Goal: Complete application form

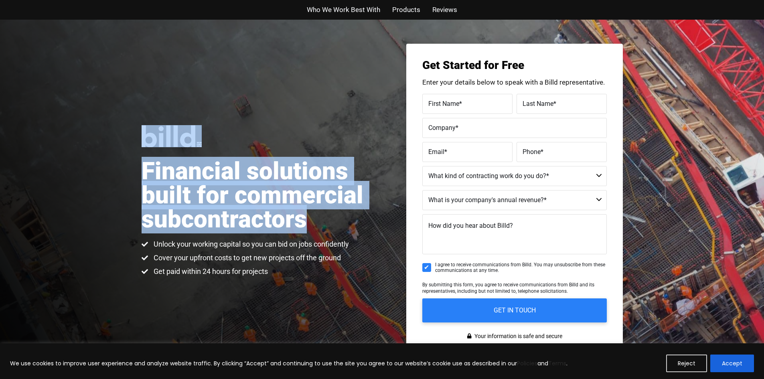
drag, startPoint x: 122, startPoint y: 118, endPoint x: 340, endPoint y: 229, distance: 245.1
click at [340, 229] on div "Financial solutions built for commercial subcontractors Unlock your working cap…" at bounding box center [382, 201] width 764 height 362
click at [340, 229] on h1 "Financial solutions built for commercial subcontractors" at bounding box center [262, 195] width 241 height 72
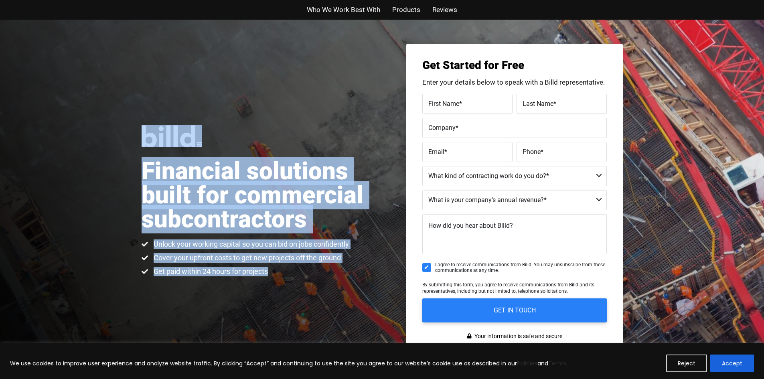
drag, startPoint x: 136, startPoint y: 174, endPoint x: 340, endPoint y: 269, distance: 224.8
click at [340, 269] on div "Financial solutions built for commercial subcontractors Unlock your working cap…" at bounding box center [382, 201] width 764 height 362
click at [340, 267] on li "Get paid within 24 hours for projects" at bounding box center [245, 272] width 207 height 10
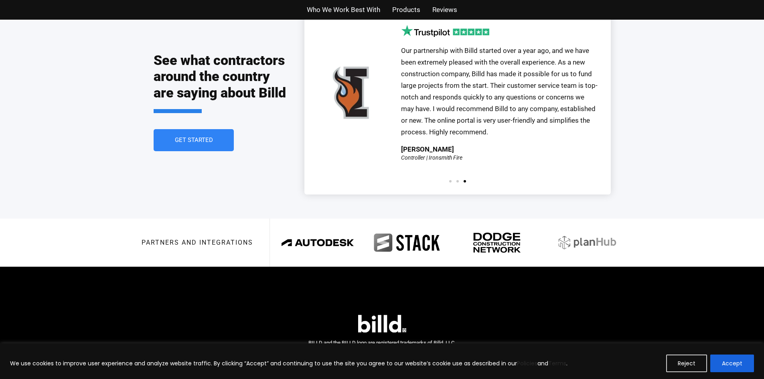
scroll to position [1764, 0]
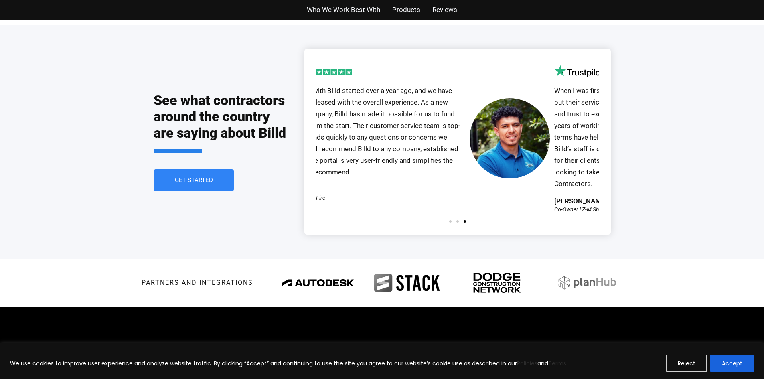
click at [244, 133] on div "See what contractors around the country are saying about Billd Get Started Our …" at bounding box center [382, 141] width 457 height 233
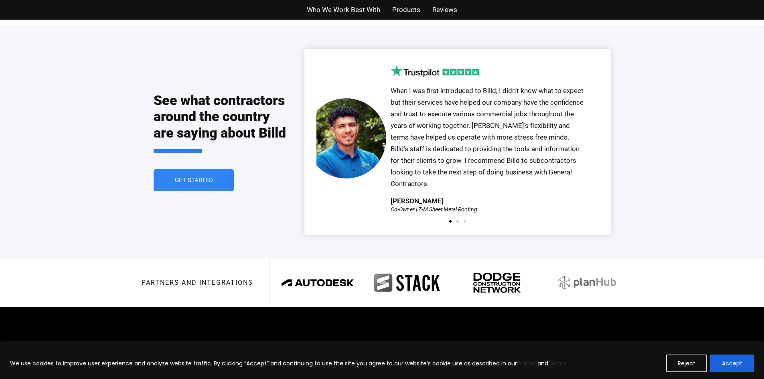
click at [287, 139] on div "See what contractors around the country are saying about Billd Get Started Our …" at bounding box center [382, 141] width 457 height 233
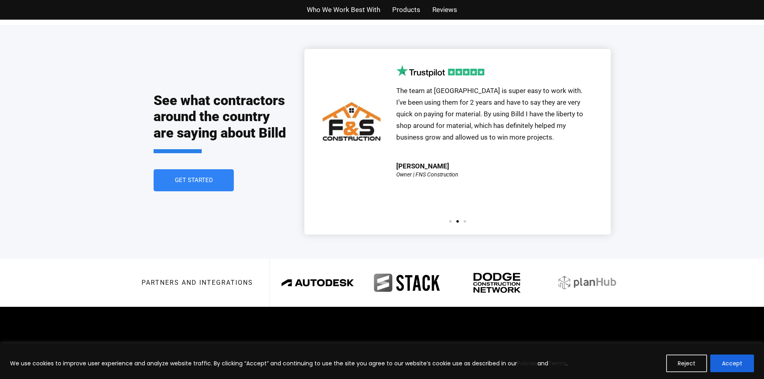
click at [307, 138] on div "Our partnership with Billd started over a year ago, and we have been extremely …" at bounding box center [457, 141] width 306 height 185
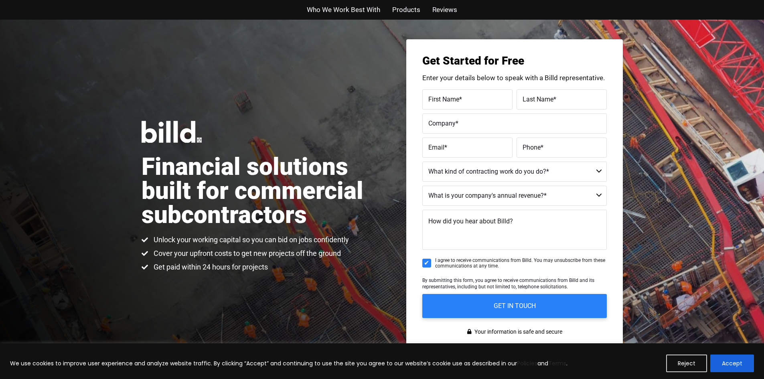
scroll to position [0, 0]
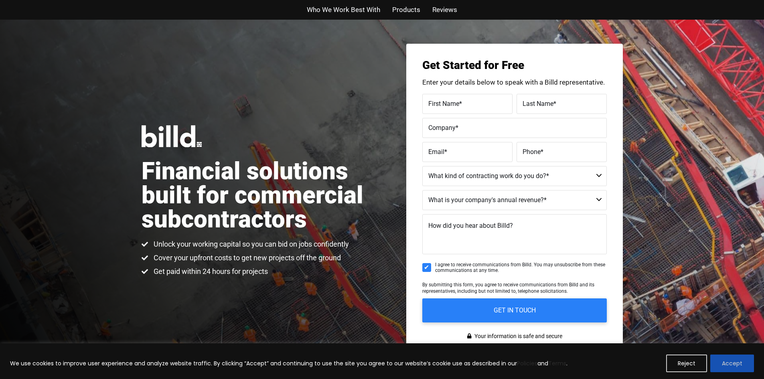
click at [736, 362] on button "Accept" at bounding box center [732, 363] width 44 height 18
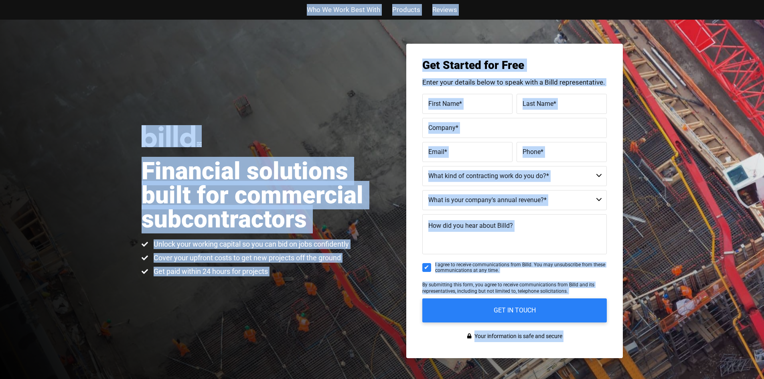
drag, startPoint x: 618, startPoint y: 338, endPoint x: 83, endPoint y: 16, distance: 624.1
click at [127, 52] on div "Financial solutions built for commercial subcontractors Unlock your working cap…" at bounding box center [382, 201] width 764 height 362
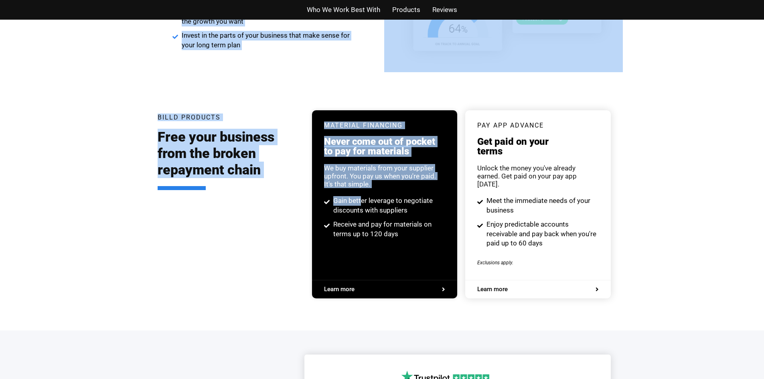
scroll to position [1825, 0]
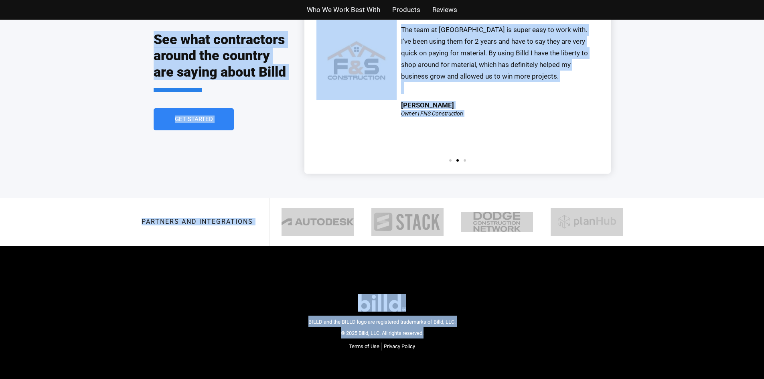
drag, startPoint x: 158, startPoint y: 29, endPoint x: 577, endPoint y: 308, distance: 503.8
click at [577, 308] on div "BILLD and the BILLD logo are registered trademarks of Billd, LLC. © 2025 Billd,…" at bounding box center [382, 322] width 481 height 121
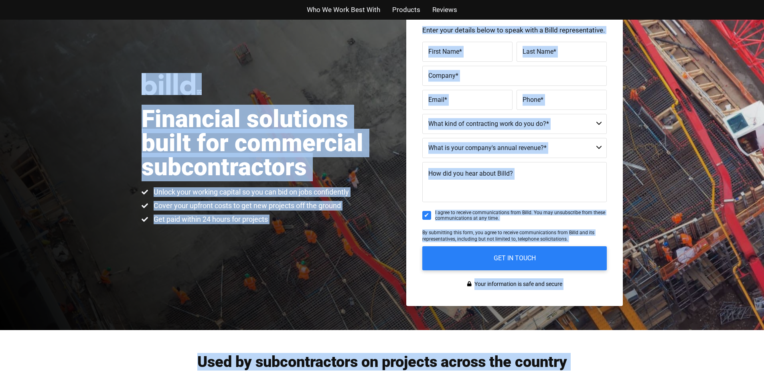
scroll to position [0, 0]
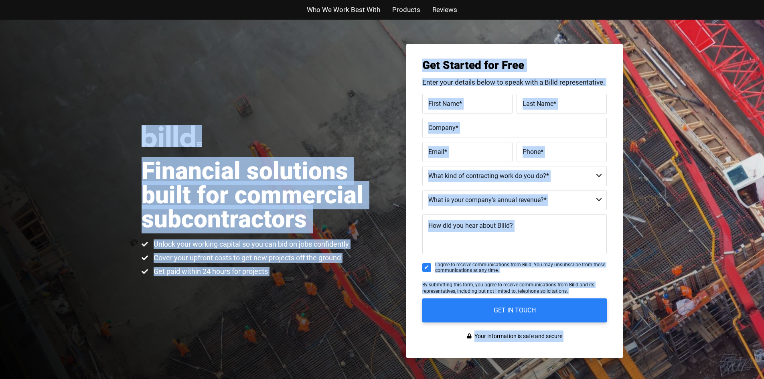
drag, startPoint x: 539, startPoint y: 305, endPoint x: 86, endPoint y: 153, distance: 477.5
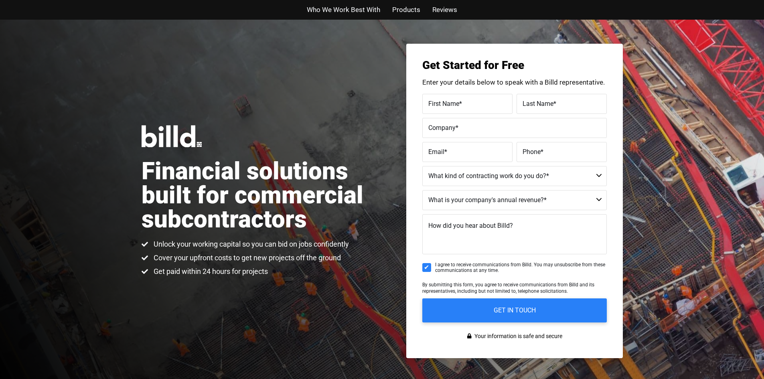
click at [89, 152] on div "Financial solutions built for commercial subcontractors Unlock your working cap…" at bounding box center [382, 201] width 764 height 362
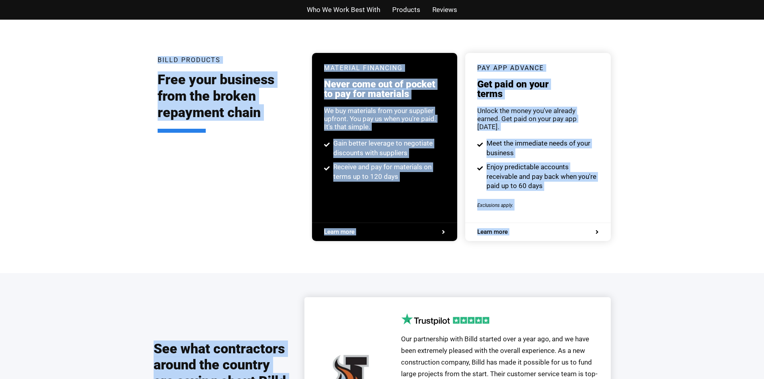
scroll to position [1825, 0]
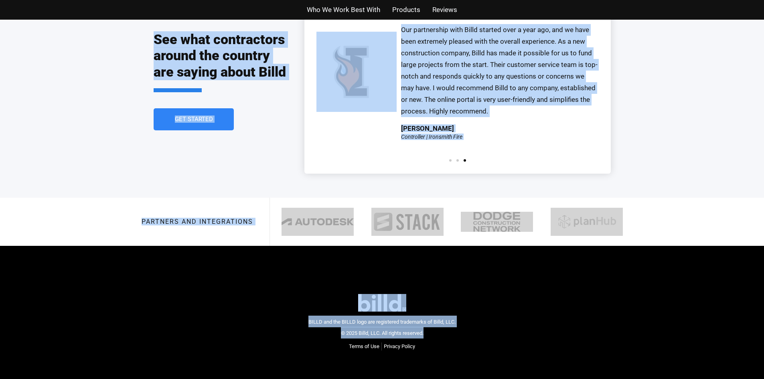
drag, startPoint x: 145, startPoint y: 139, endPoint x: 598, endPoint y: 393, distance: 519.6
click at [554, 364] on footer "BILLD and the BILLD logo are registered trademarks of Billd, LLC. © 2025 Billd,…" at bounding box center [382, 322] width 764 height 153
click at [484, 342] on div "BILLD and the BILLD logo are registered trademarks of Billd, LLC. © 2025 Billd,…" at bounding box center [382, 322] width 481 height 121
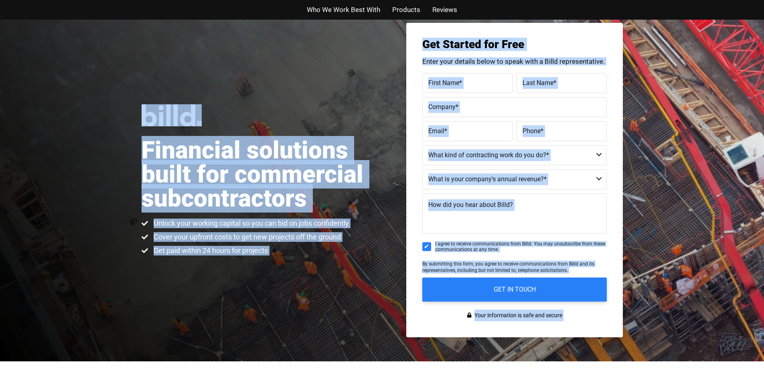
scroll to position [0, 0]
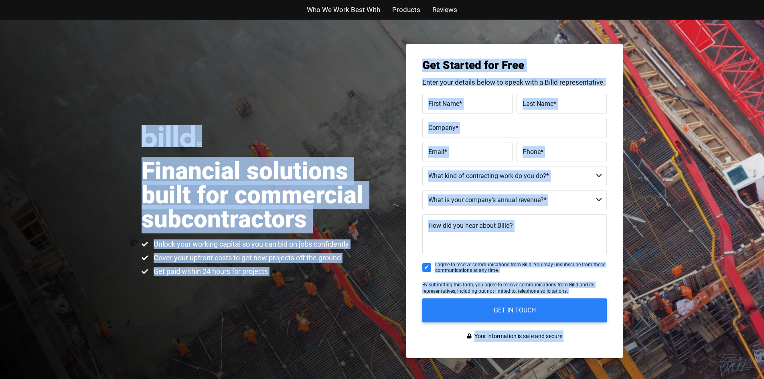
drag, startPoint x: 484, startPoint y: 342, endPoint x: 139, endPoint y: 279, distance: 351.4
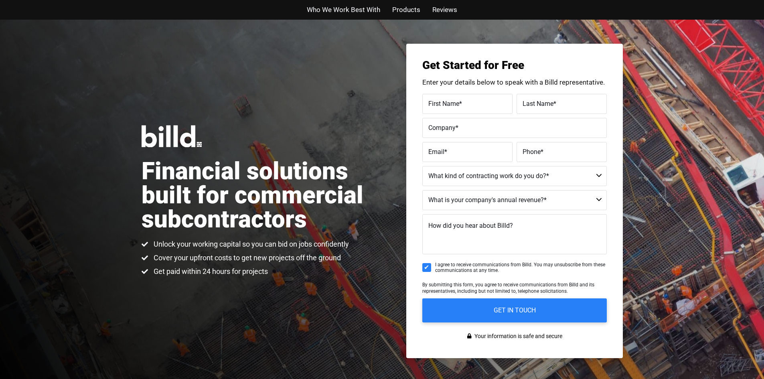
click at [139, 279] on div "Financial solutions built for commercial subcontractors Unlock your working cap…" at bounding box center [382, 201] width 764 height 362
click at [460, 173] on select "Commercial Commercial and Residential Residential Not a Contractor" at bounding box center [514, 176] width 184 height 20
select select "Residential"
click at [422, 166] on select "Commercial Commercial and Residential Residential Not a Contractor" at bounding box center [514, 176] width 184 height 20
click at [480, 196] on select "$40M + $25M - $40M $8M - $25M $4M - $8M $2M - $4M $1M - $2M Less than $1M" at bounding box center [514, 200] width 184 height 20
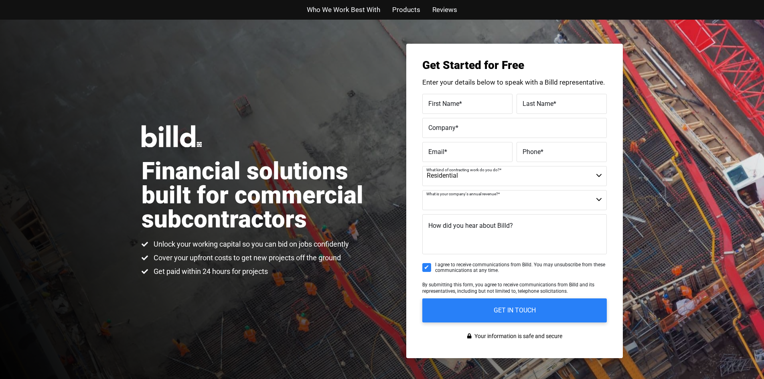
select select "$2M - $4M"
click at [422, 190] on select "$40M + $25M - $40M $8M - $25M $4M - $8M $2M - $4M $1M - $2M Less than $1M" at bounding box center [514, 200] width 184 height 20
drag, startPoint x: 130, startPoint y: 107, endPoint x: 298, endPoint y: 279, distance: 240.5
click at [298, 279] on div "Financial solutions built for commercial subcontractors Unlock your working cap…" at bounding box center [382, 201] width 764 height 362
click at [300, 279] on div "Financial solutions built for commercial subcontractors Unlock your working cap…" at bounding box center [382, 201] width 764 height 362
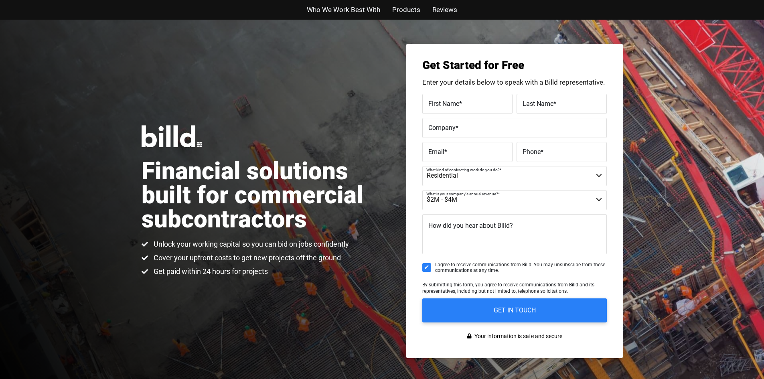
drag, startPoint x: 300, startPoint y: 252, endPoint x: 300, endPoint y: 160, distance: 91.8
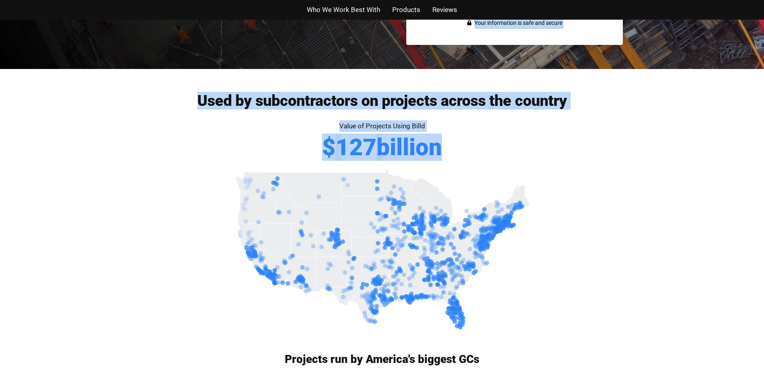
scroll to position [642, 0]
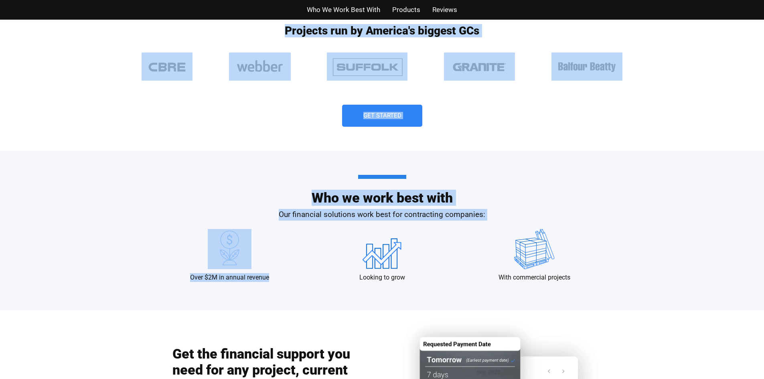
drag, startPoint x: 117, startPoint y: 106, endPoint x: 360, endPoint y: 263, distance: 288.5
click at [99, 176] on div "Who we work best with Our financial solutions work best for contracting compani…" at bounding box center [382, 230] width 764 height 159
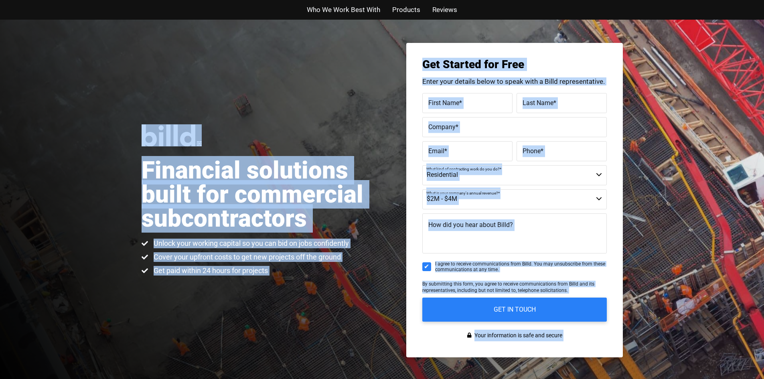
scroll to position [0, 0]
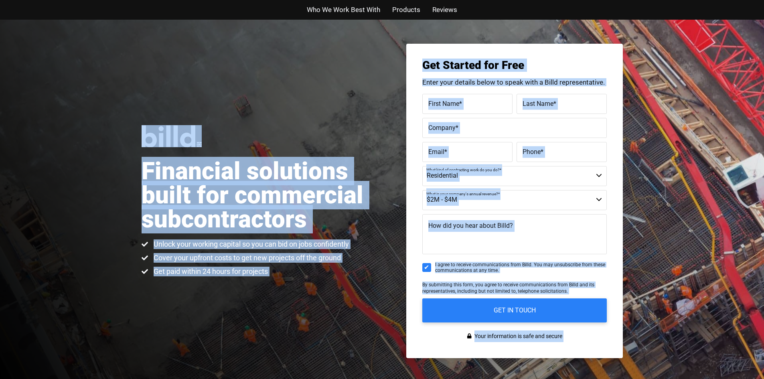
drag, startPoint x: 561, startPoint y: 315, endPoint x: 136, endPoint y: 99, distance: 477.4
click at [136, 99] on div "Financial solutions built for commercial subcontractors Unlock your working cap…" at bounding box center [382, 201] width 764 height 362
